Goal: Leave review/rating: Share an evaluation or opinion about a product, service, or content

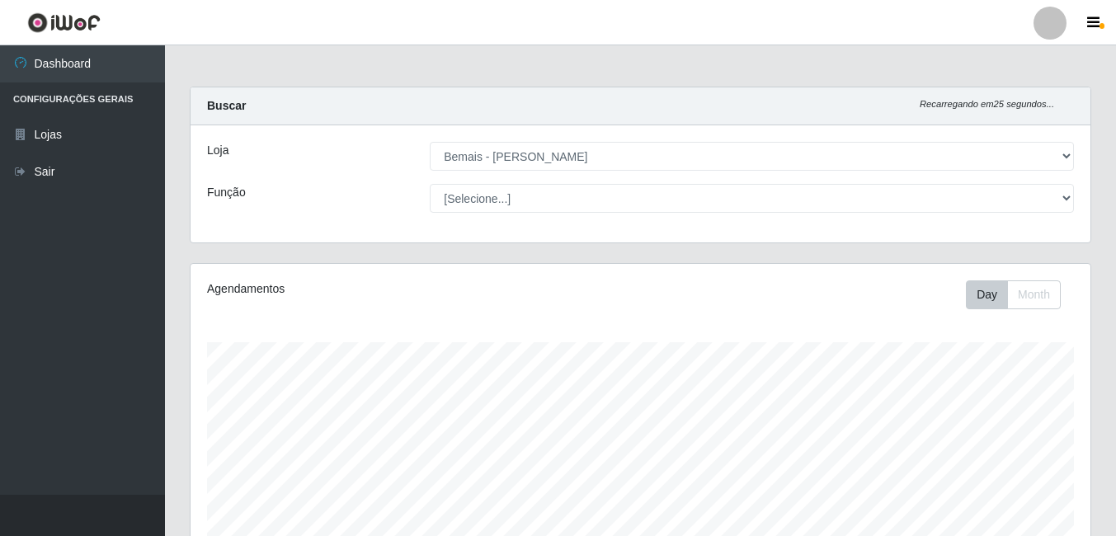
select select "230"
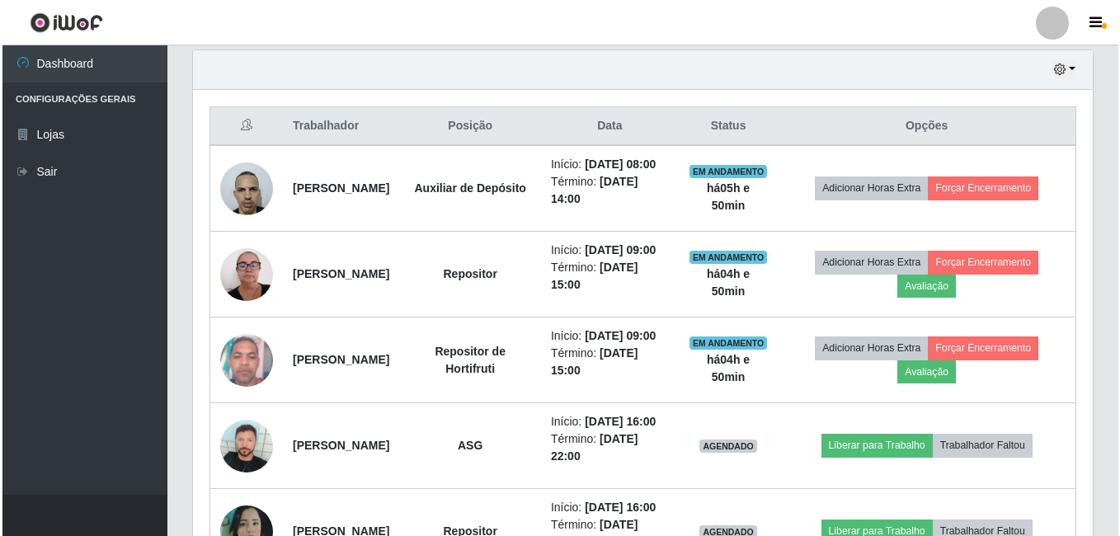
scroll to position [678, 0]
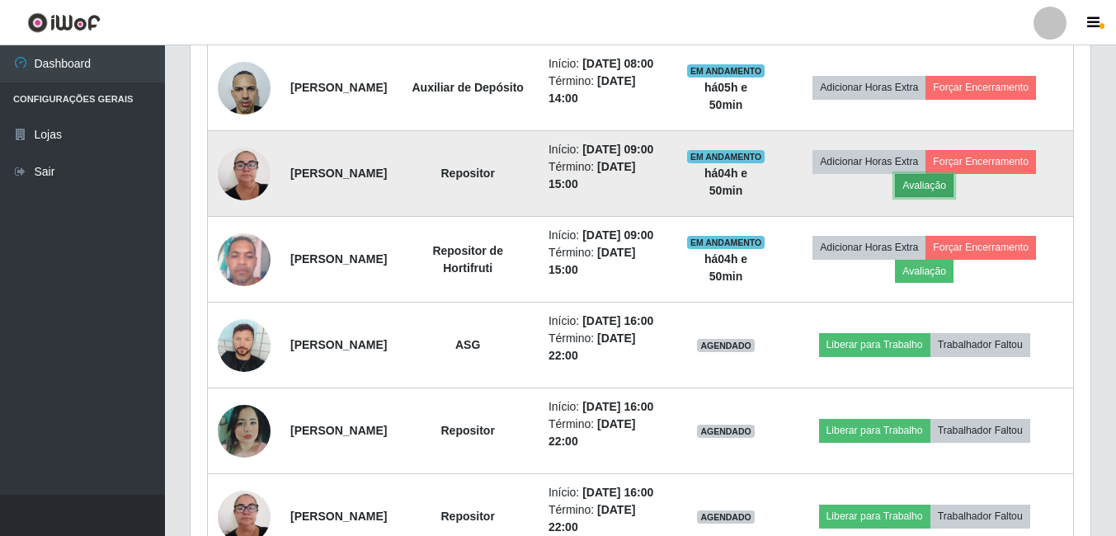
click at [931, 197] on button "Avaliação" at bounding box center [924, 185] width 59 height 23
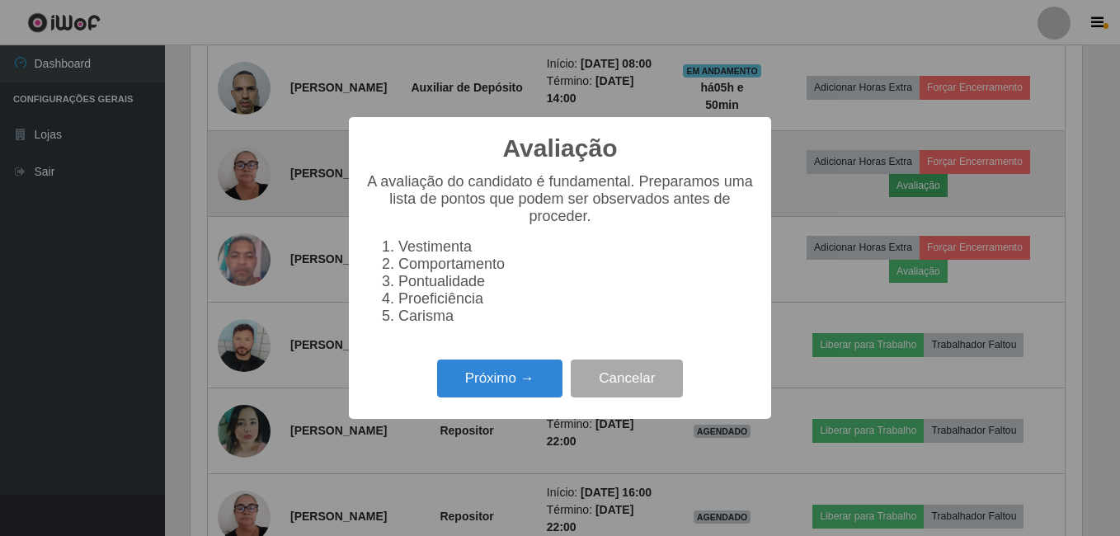
scroll to position [342, 891]
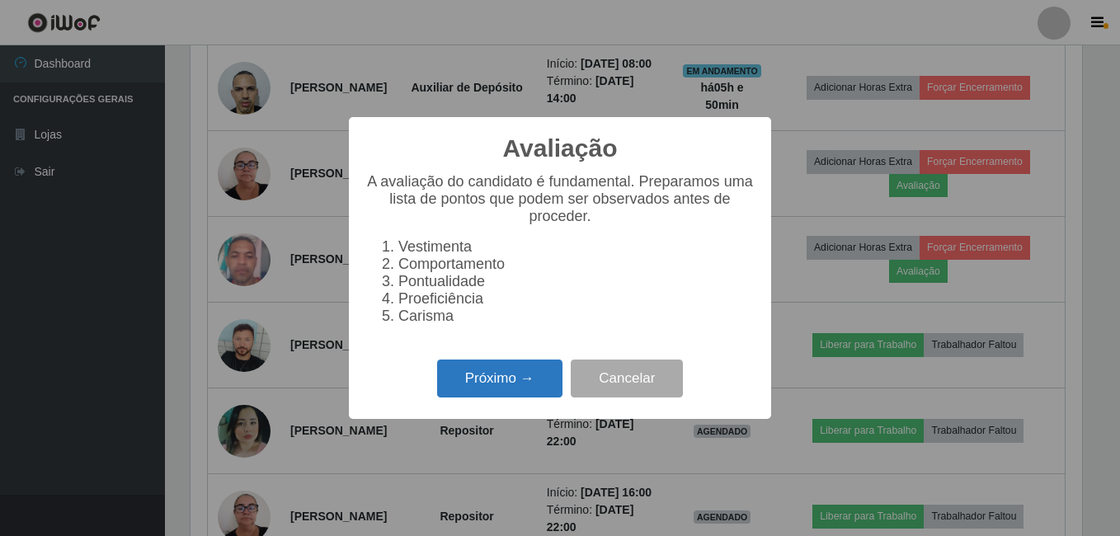
click at [528, 372] on button "Próximo →" at bounding box center [499, 378] width 125 height 39
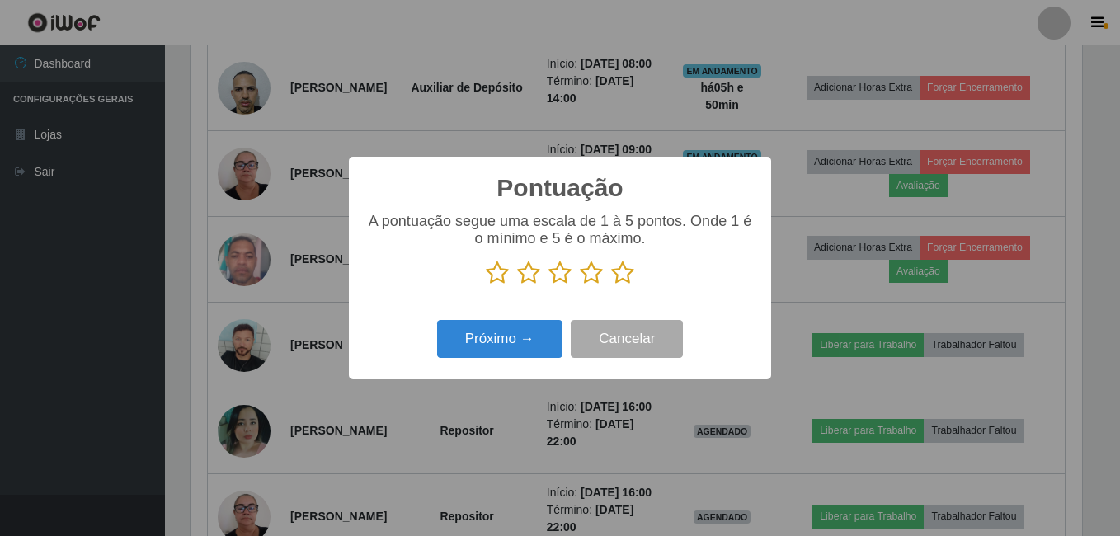
scroll to position [824198, 823648]
click at [619, 277] on icon at bounding box center [622, 273] width 23 height 25
click at [611, 285] on input "radio" at bounding box center [611, 285] width 0 height 0
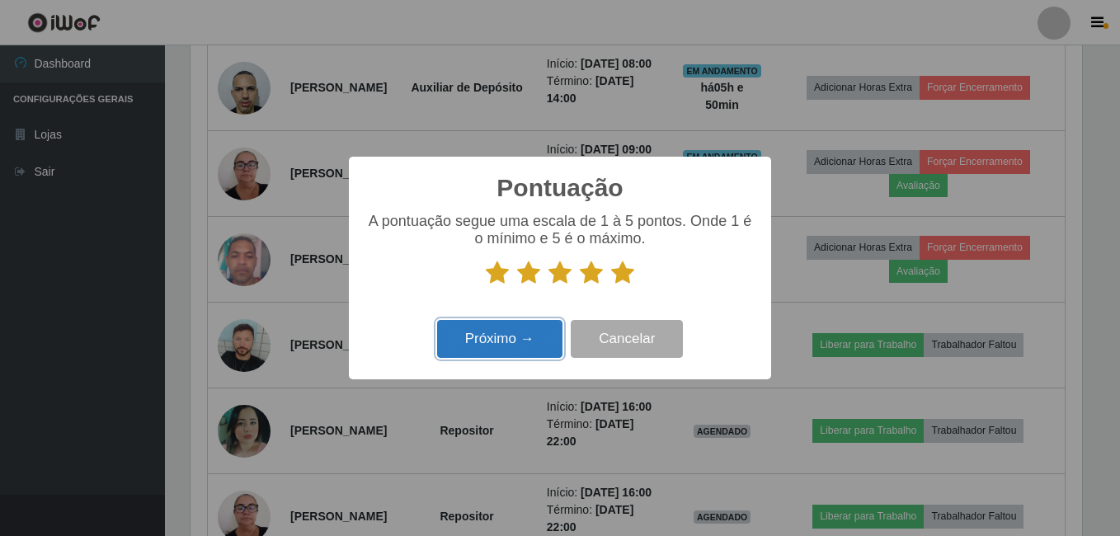
click at [538, 336] on button "Próximo →" at bounding box center [499, 339] width 125 height 39
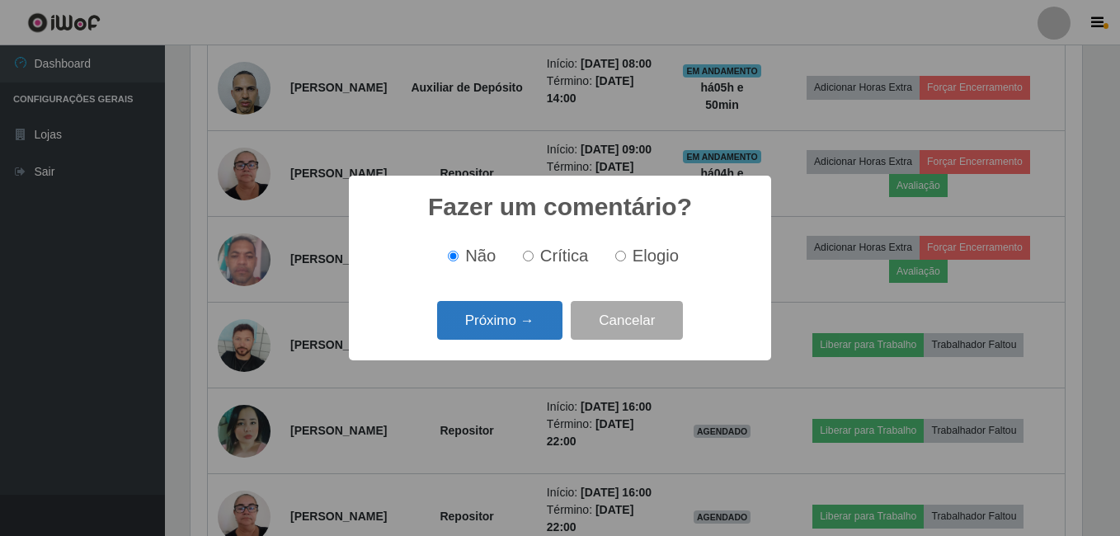
click at [530, 330] on button "Próximo →" at bounding box center [499, 320] width 125 height 39
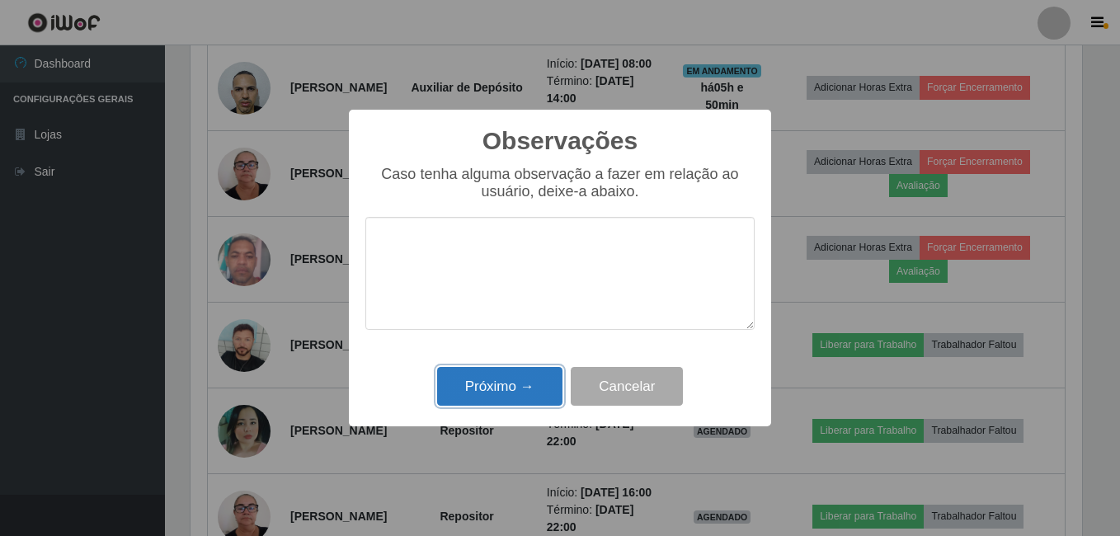
click at [538, 388] on button "Próximo →" at bounding box center [499, 386] width 125 height 39
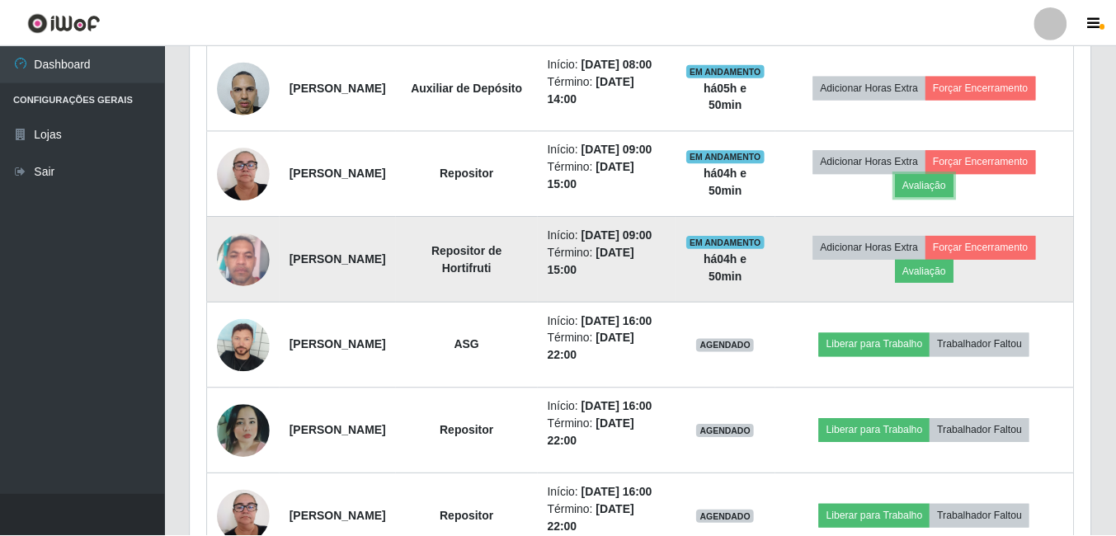
scroll to position [342, 900]
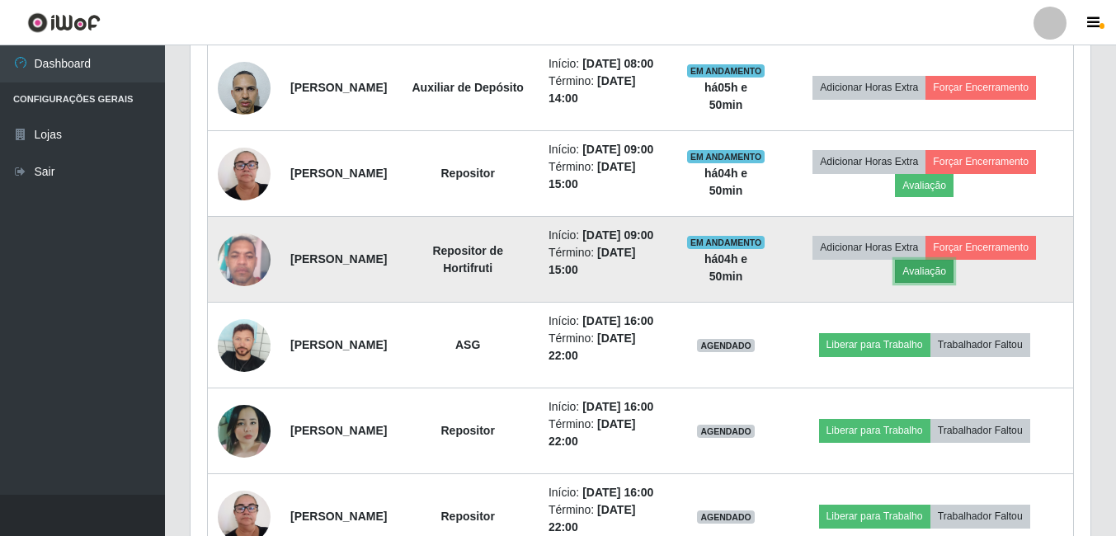
click at [934, 283] on button "Avaliação" at bounding box center [924, 271] width 59 height 23
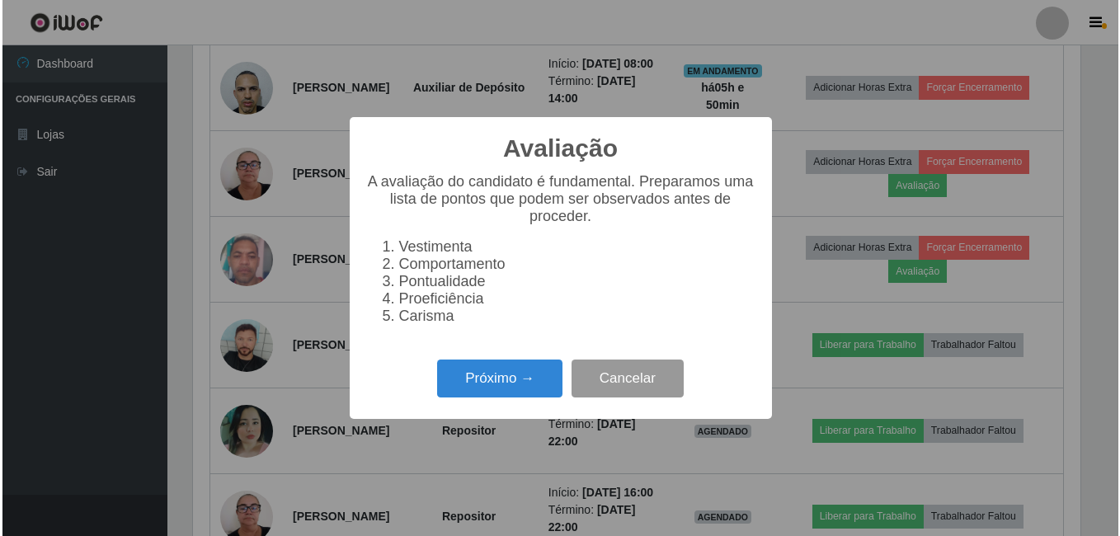
scroll to position [342, 891]
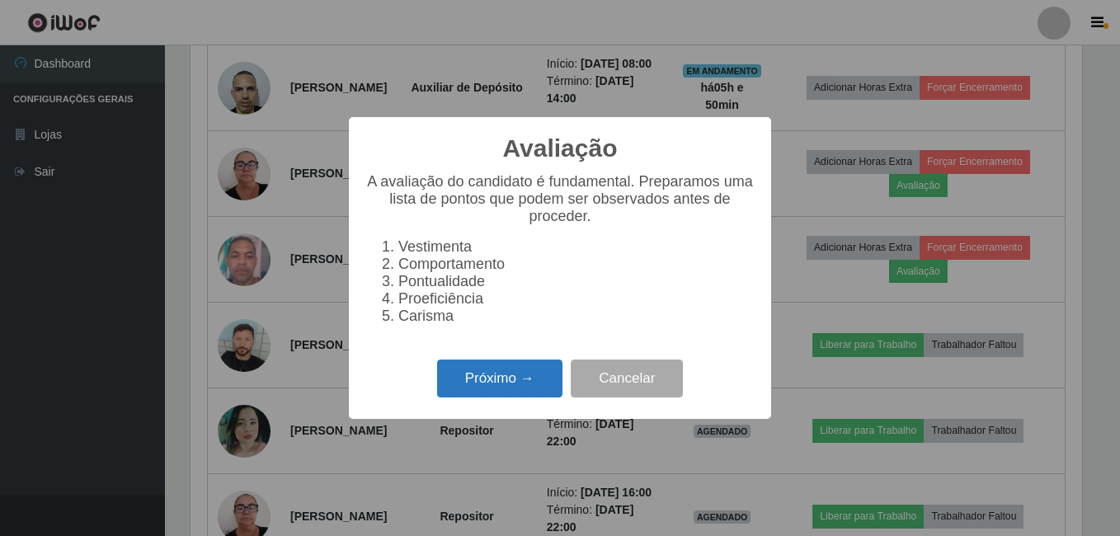
click at [557, 392] on button "Próximo →" at bounding box center [499, 378] width 125 height 39
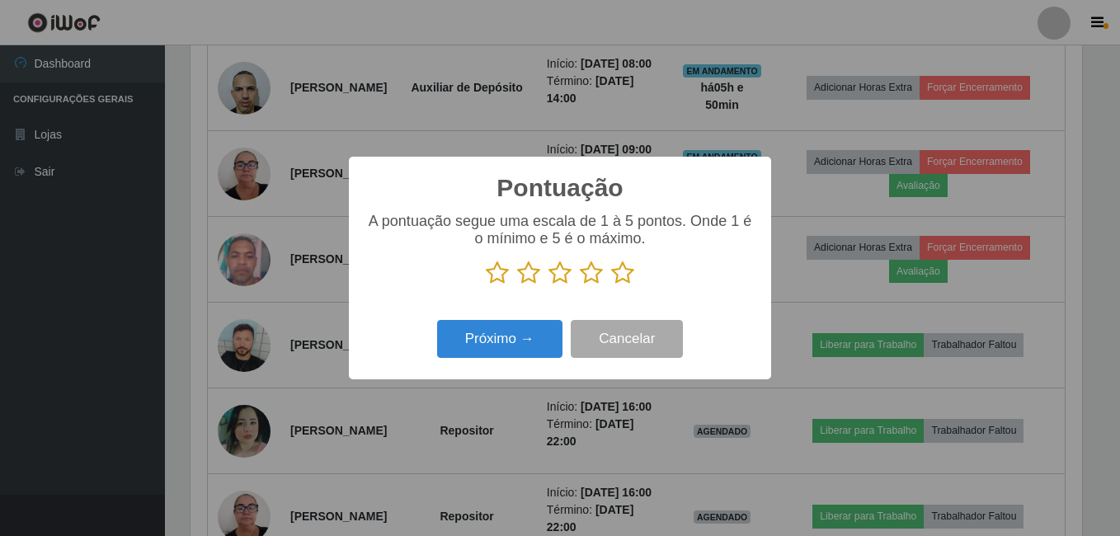
scroll to position [824198, 823648]
click at [630, 275] on icon at bounding box center [622, 273] width 23 height 25
click at [611, 285] on input "radio" at bounding box center [611, 285] width 0 height 0
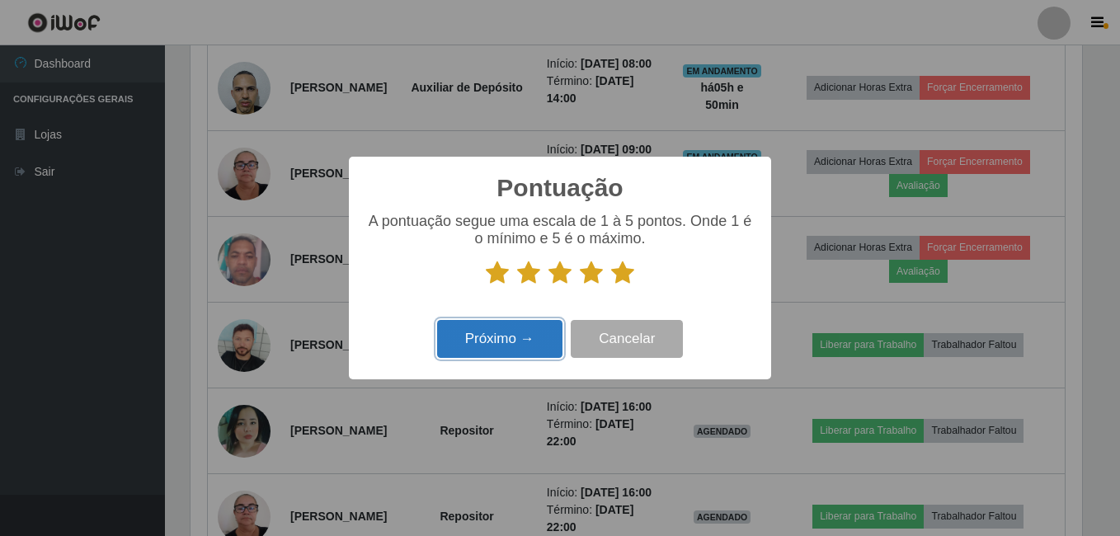
click at [515, 339] on button "Próximo →" at bounding box center [499, 339] width 125 height 39
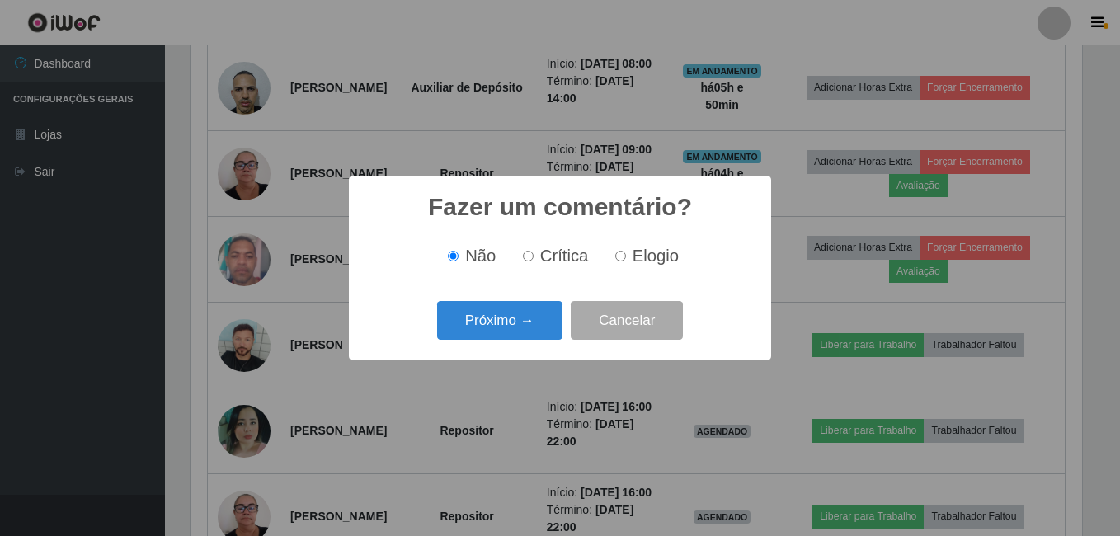
click at [492, 314] on button "Próximo →" at bounding box center [499, 320] width 125 height 39
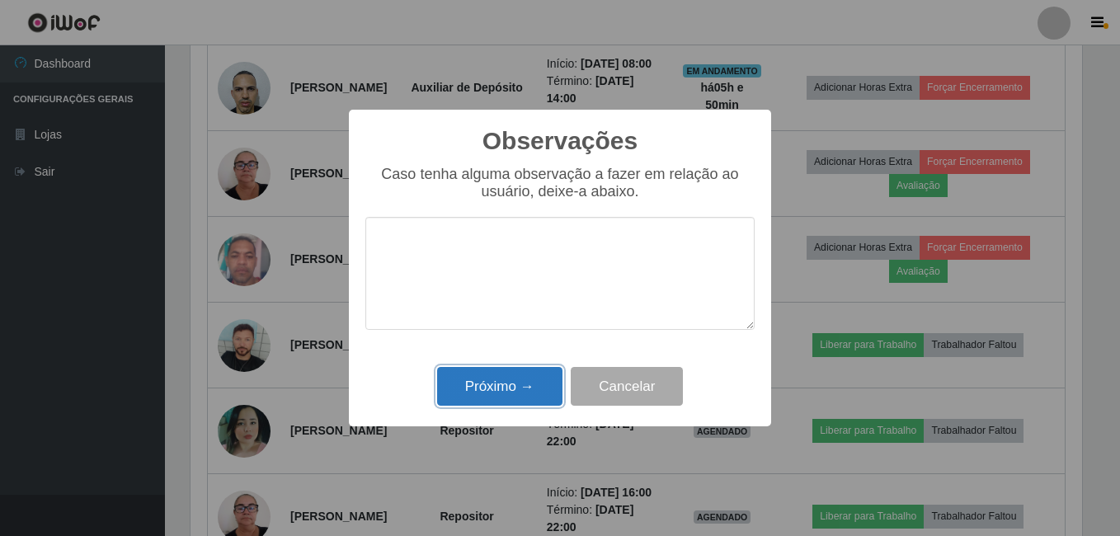
click at [499, 375] on button "Próximo →" at bounding box center [499, 386] width 125 height 39
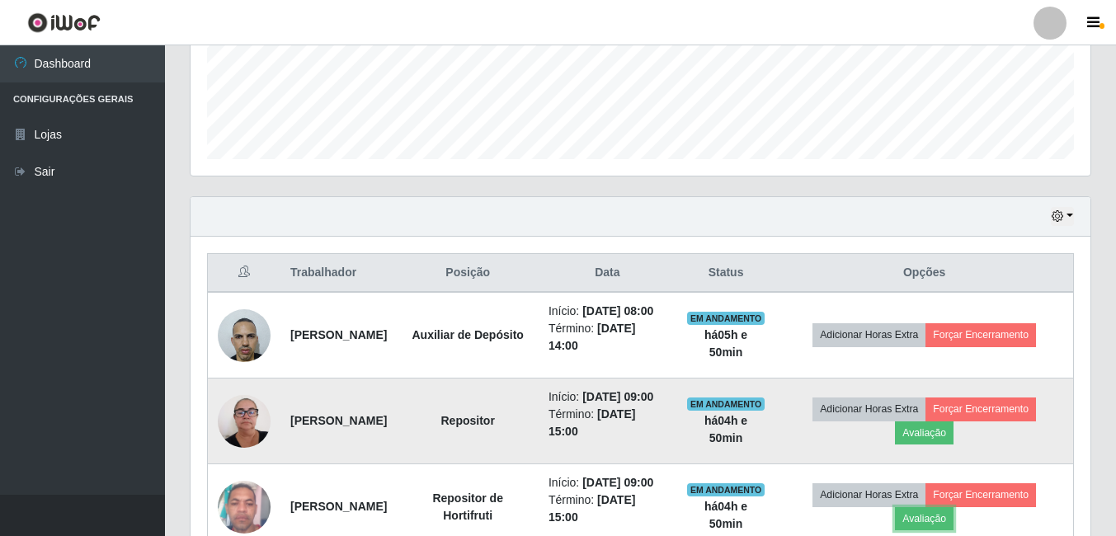
scroll to position [266, 0]
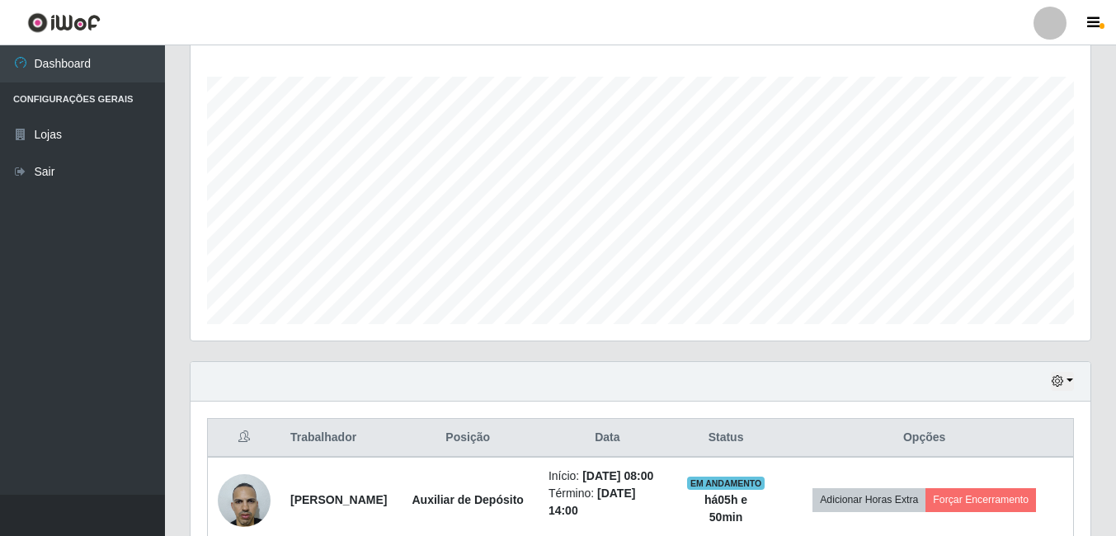
click at [657, 378] on div "Hoje 1 dia 3 dias 1 Semana Não encerrados" at bounding box center [640, 382] width 900 height 40
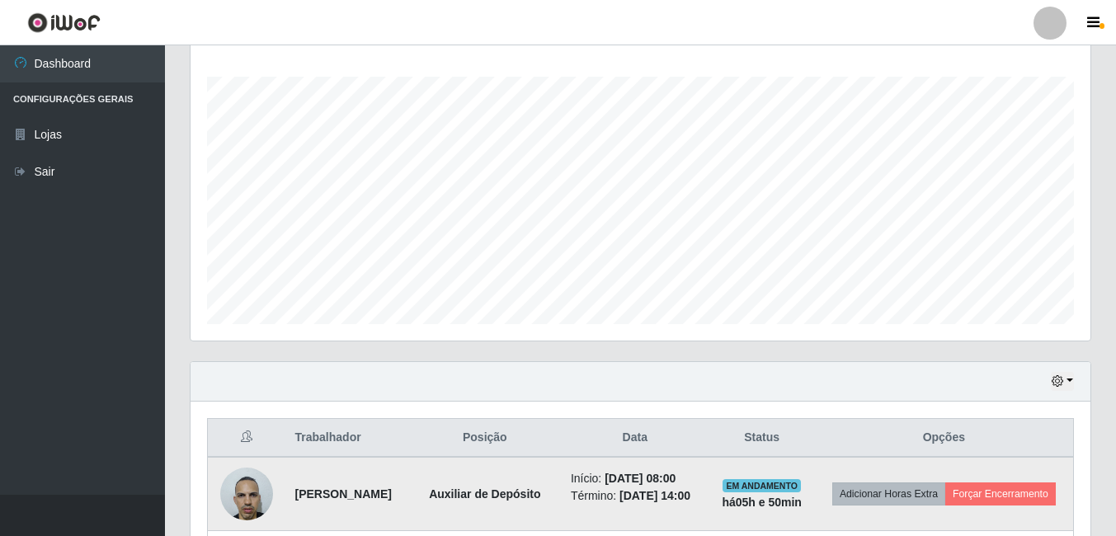
click at [585, 375] on div "Hoje 1 dia 3 dias 1 Semana Não encerrados" at bounding box center [640, 382] width 900 height 40
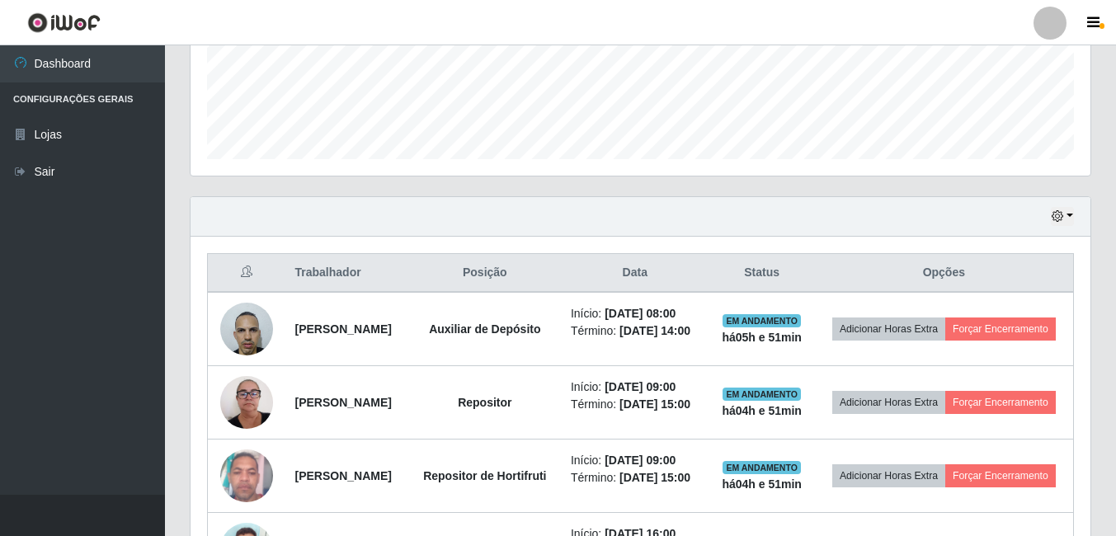
scroll to position [595, 0]
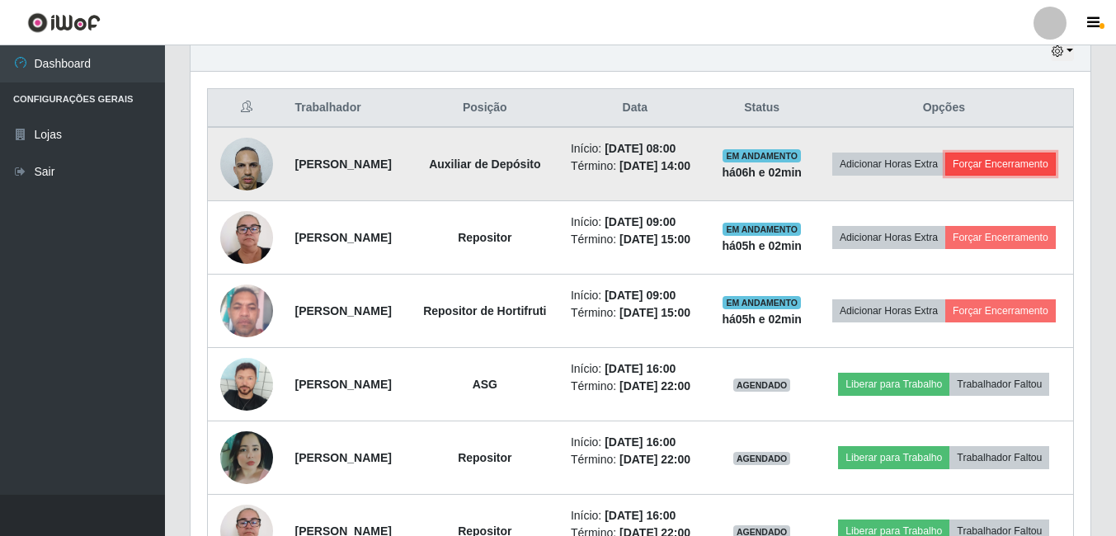
click at [945, 176] on button "Forçar Encerramento" at bounding box center [1000, 164] width 110 height 23
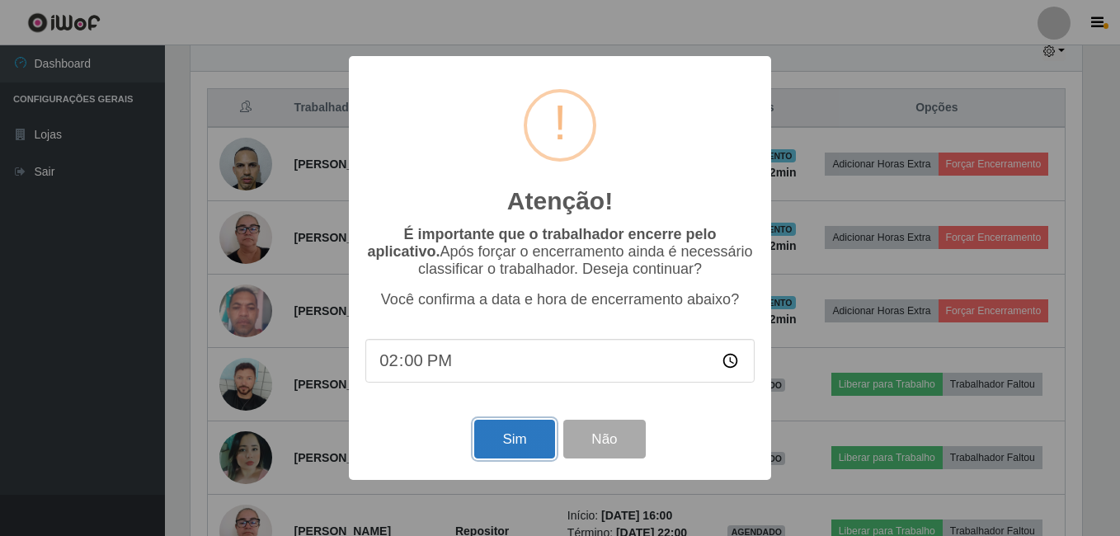
click at [528, 451] on button "Sim" at bounding box center [514, 439] width 80 height 39
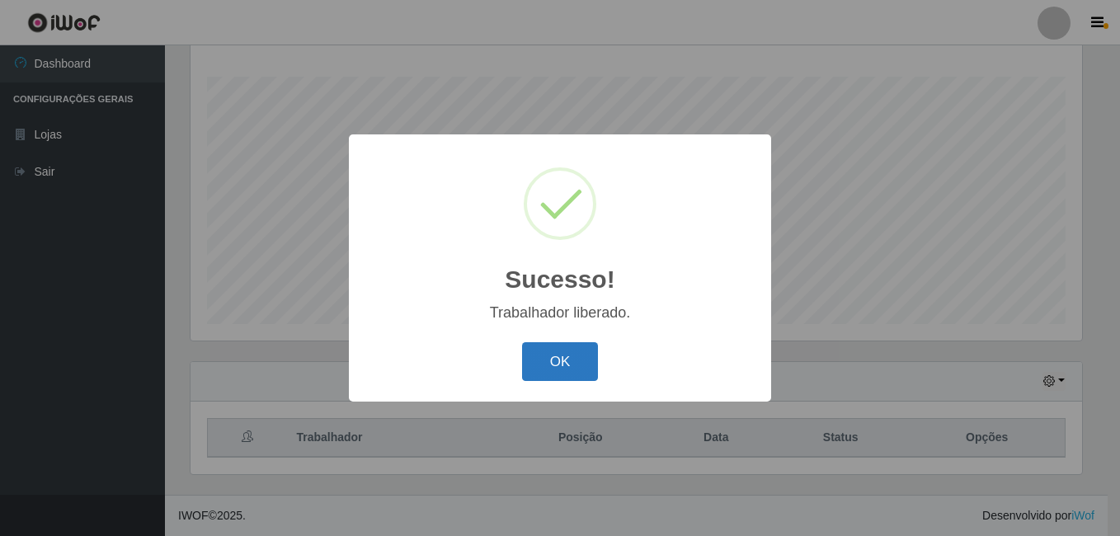
click at [550, 356] on button "OK" at bounding box center [560, 361] width 77 height 39
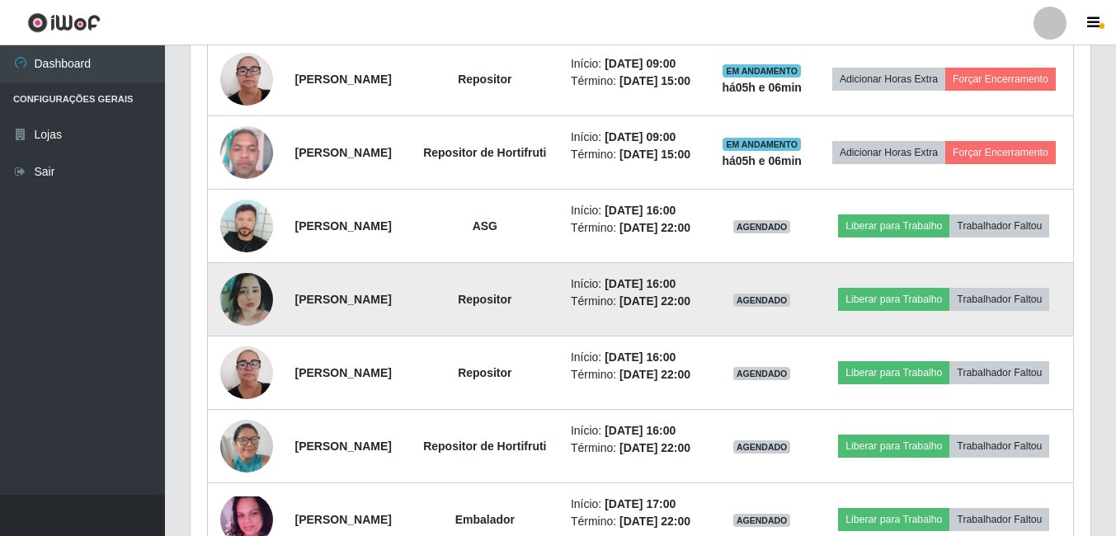
scroll to position [595, 0]
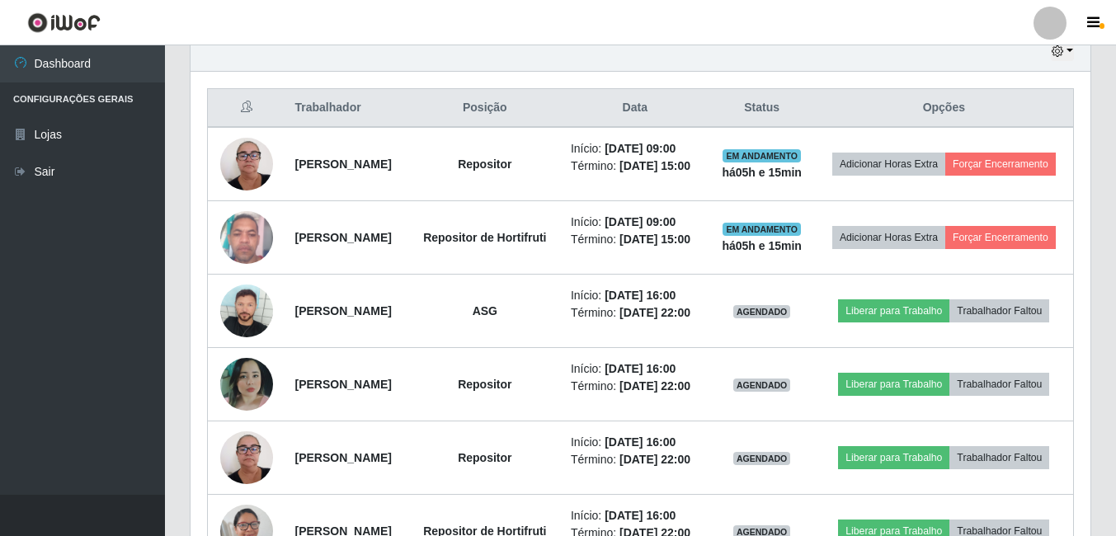
click at [279, 67] on div "Hoje 1 dia 3 dias 1 Semana Não encerrados" at bounding box center [640, 52] width 900 height 40
click at [409, 94] on th "Trabalhador" at bounding box center [347, 108] width 124 height 39
